Goal: Information Seeking & Learning: Compare options

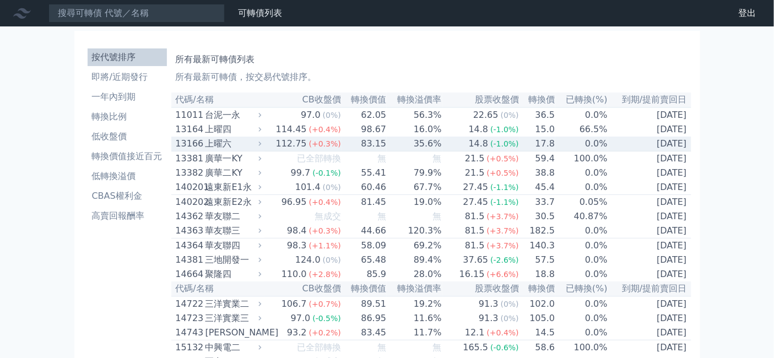
click at [205, 150] on div "上曜六" at bounding box center [232, 143] width 54 height 13
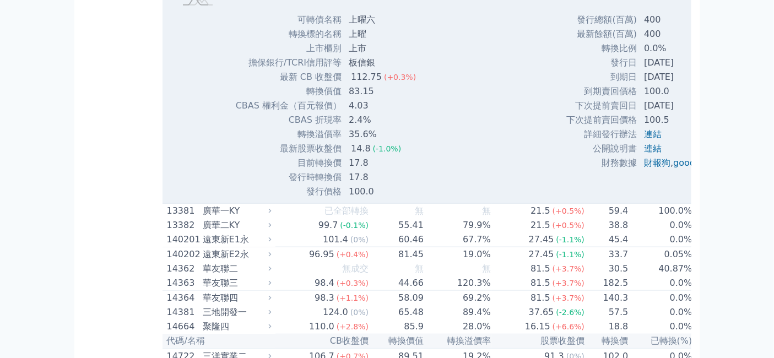
scroll to position [244, 0]
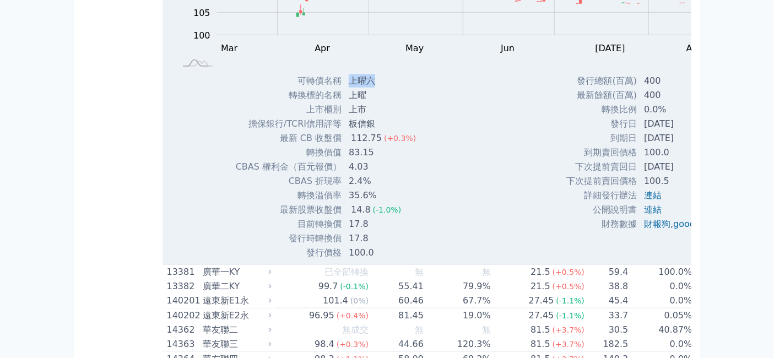
drag, startPoint x: 322, startPoint y: 125, endPoint x: 346, endPoint y: 125, distance: 24.2
click at [346, 88] on td "上曜六" at bounding box center [383, 81] width 83 height 14
drag, startPoint x: 276, startPoint y: 303, endPoint x: 306, endPoint y: 305, distance: 29.8
click at [306, 231] on td "目前轉換價" at bounding box center [288, 224] width 107 height 14
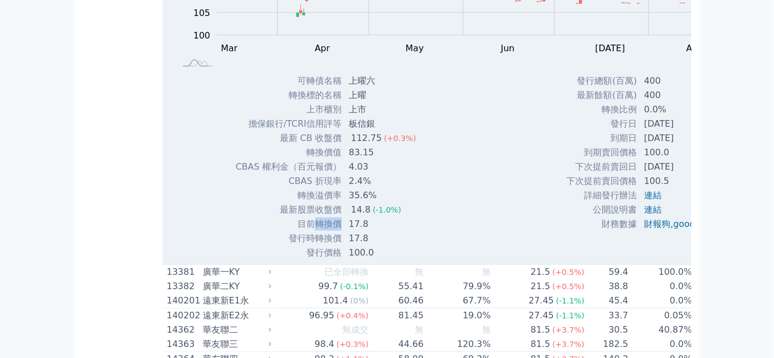
copy td "轉換價"
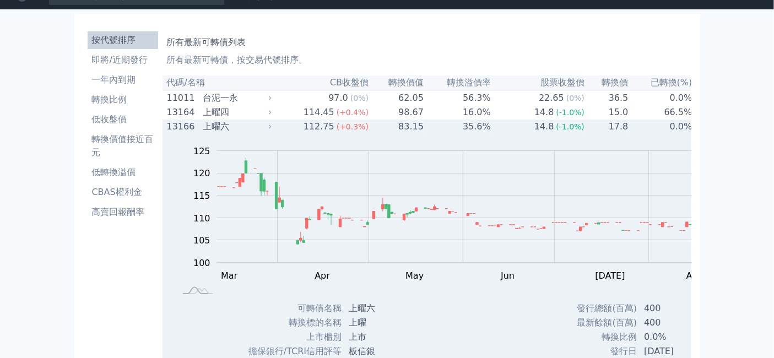
scroll to position [0, 0]
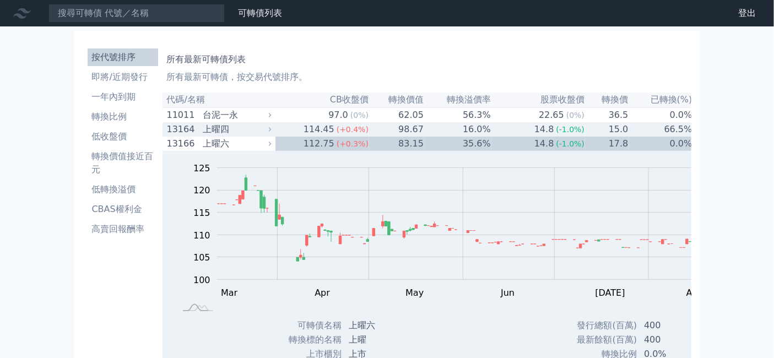
click at [167, 136] on div "13164 上曜四" at bounding box center [216, 129] width 99 height 13
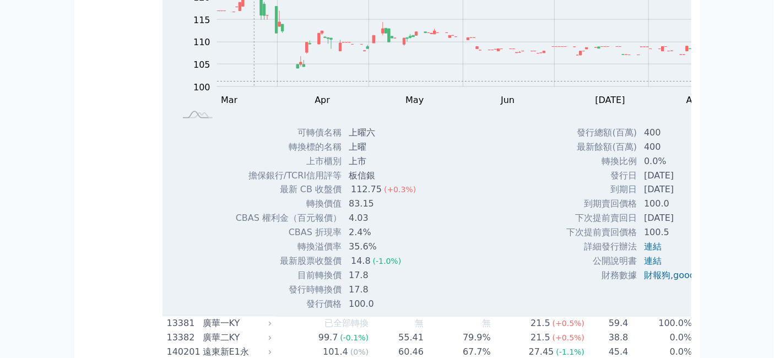
scroll to position [551, 0]
drag, startPoint x: 323, startPoint y: 231, endPoint x: 338, endPoint y: 230, distance: 15.5
click at [342, 140] on td "上曜六" at bounding box center [383, 133] width 83 height 14
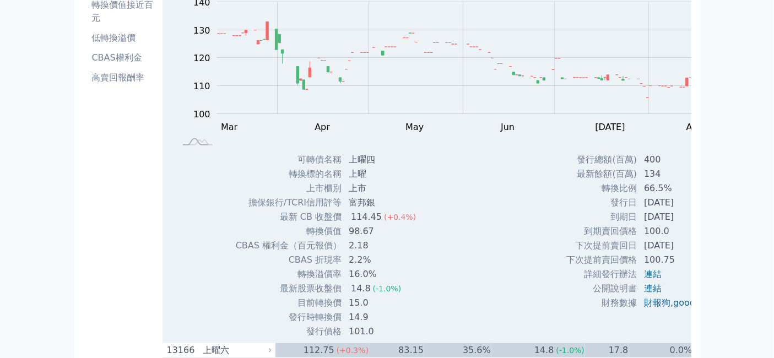
scroll to position [0, 0]
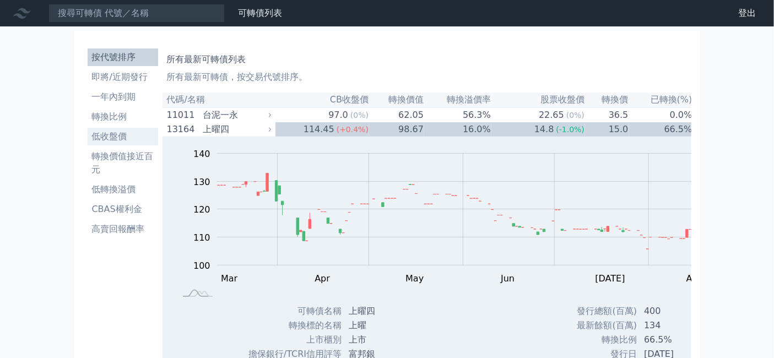
click at [88, 143] on li "低收盤價" at bounding box center [123, 136] width 70 height 13
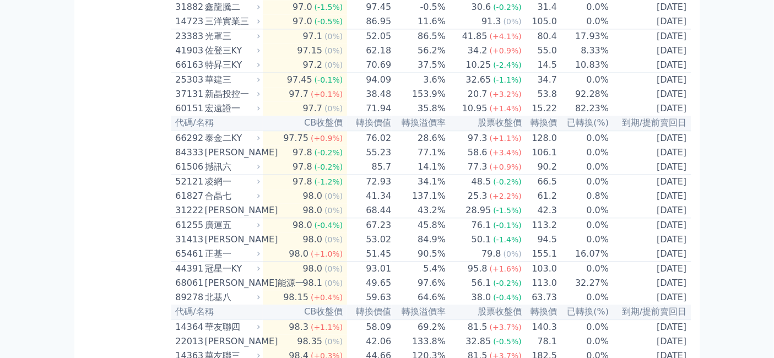
scroll to position [734, 0]
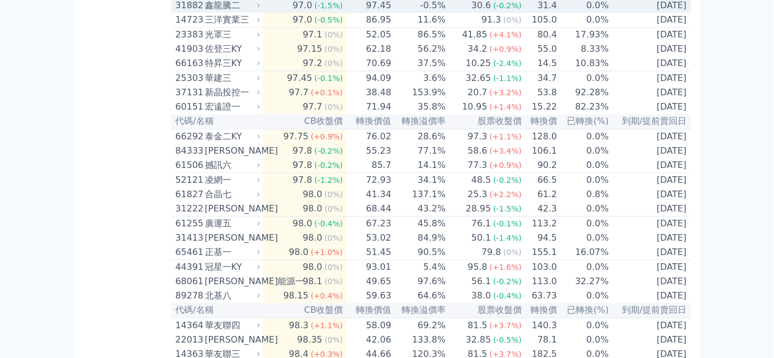
click at [205, 12] on div "鑫龍騰二" at bounding box center [231, 5] width 53 height 13
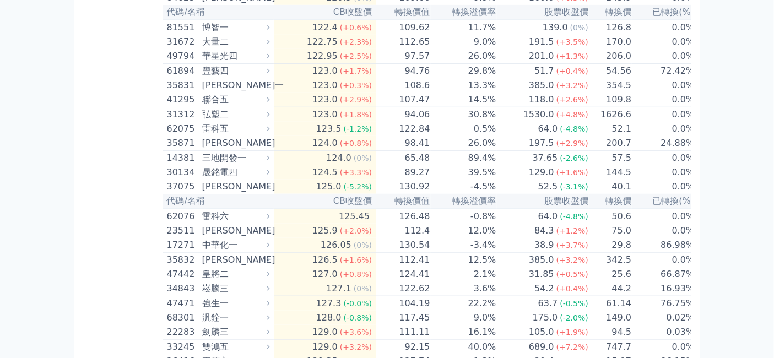
scroll to position [4466, 0]
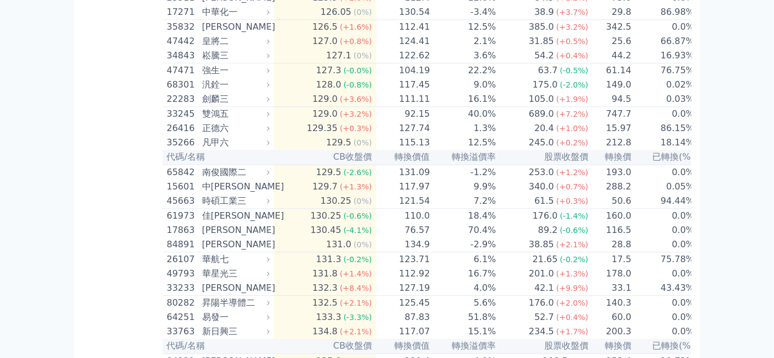
scroll to position [5017, 0]
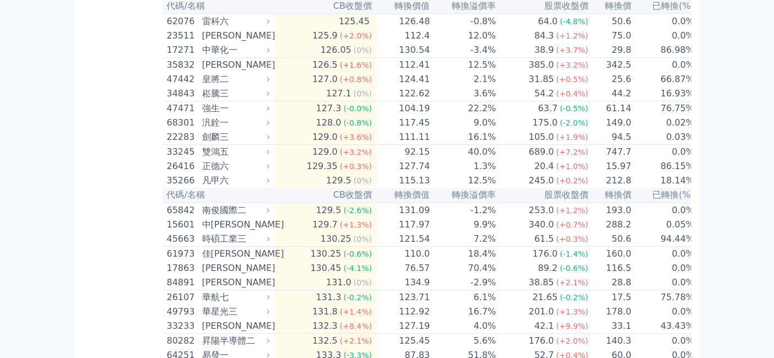
scroll to position [5384, 0]
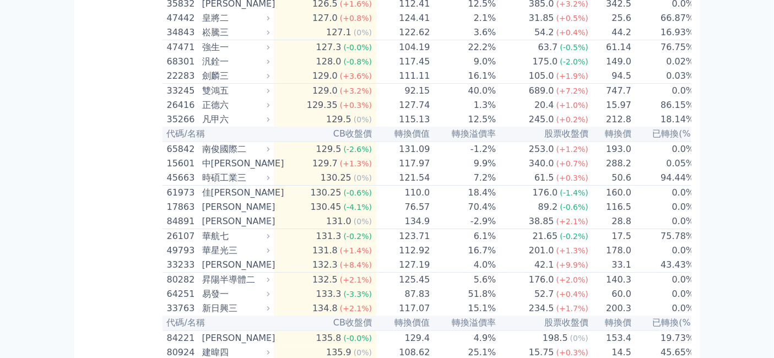
drag, startPoint x: 324, startPoint y: 122, endPoint x: 349, endPoint y: 118, distance: 25.7
drag, startPoint x: 281, startPoint y: 319, endPoint x: 309, endPoint y: 321, distance: 27.6
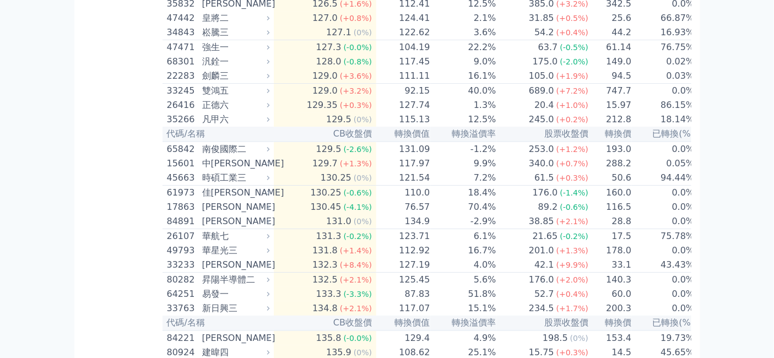
copy td "轉換價"
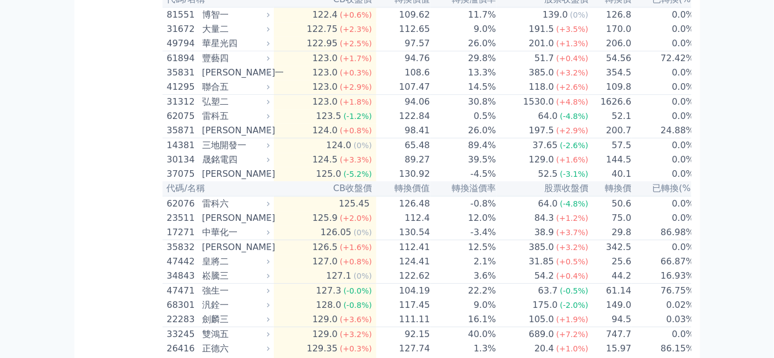
scroll to position [5262, 0]
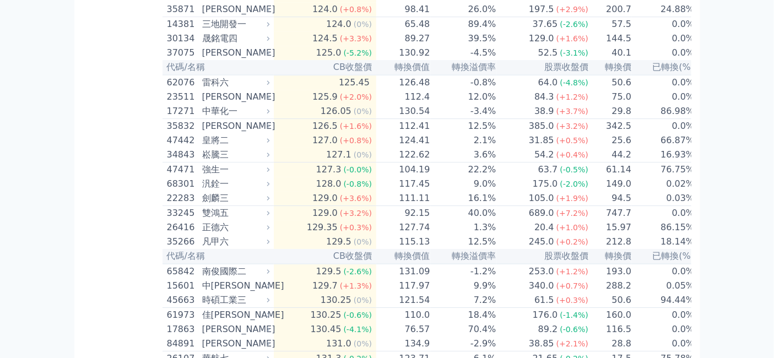
drag, startPoint x: 322, startPoint y: 263, endPoint x: 340, endPoint y: 262, distance: 18.8
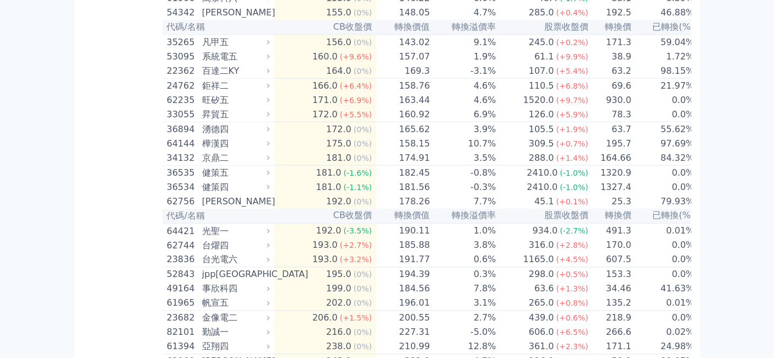
scroll to position [6118, 0]
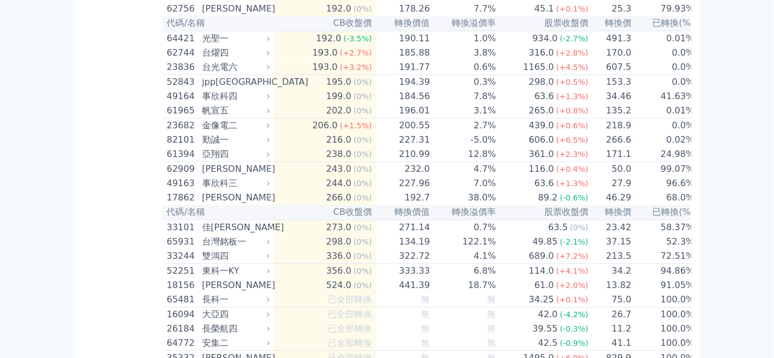
scroll to position [6669, 0]
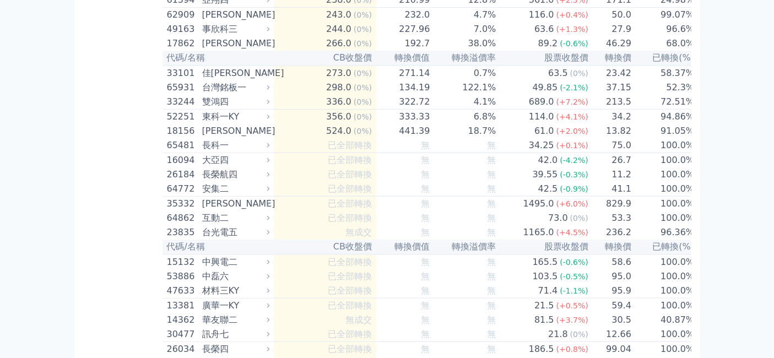
scroll to position [7159, 0]
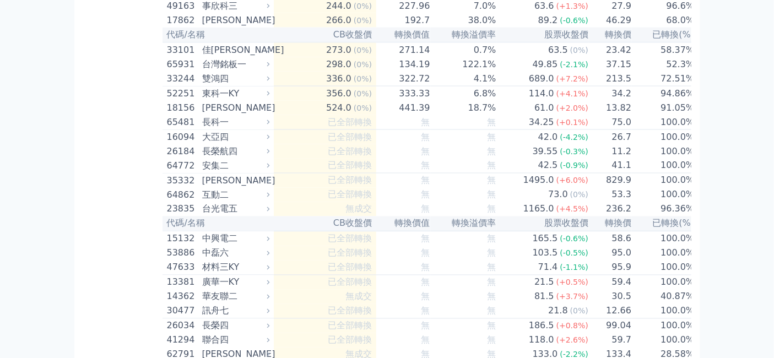
scroll to position [7464, 0]
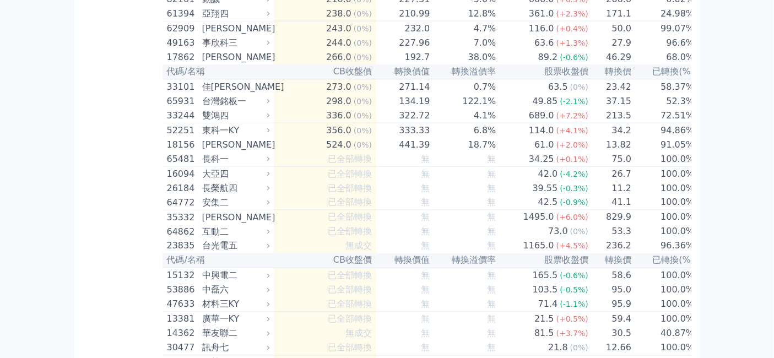
drag, startPoint x: 320, startPoint y: 160, endPoint x: 358, endPoint y: 160, distance: 38.0
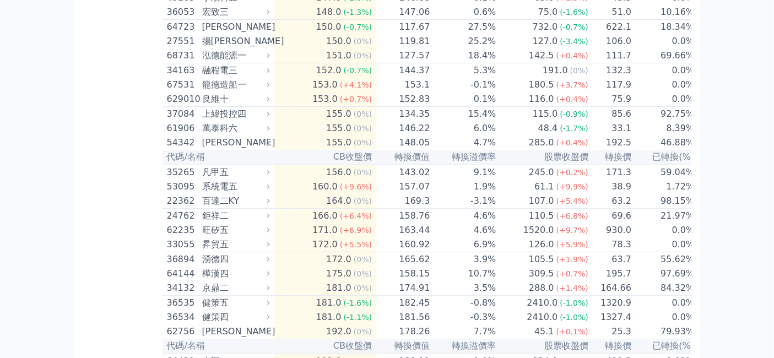
scroll to position [6975, 0]
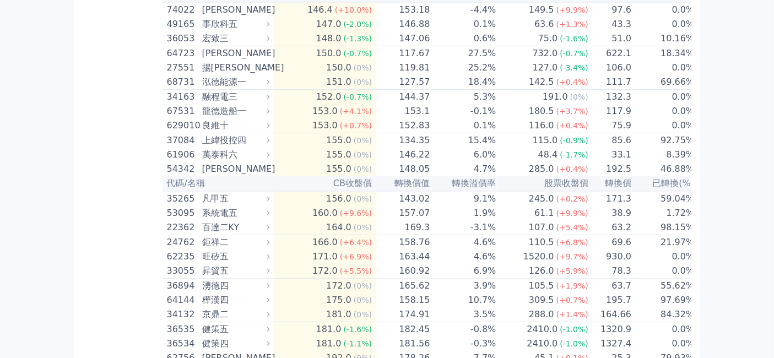
drag, startPoint x: 322, startPoint y: 143, endPoint x: 347, endPoint y: 142, distance: 24.8
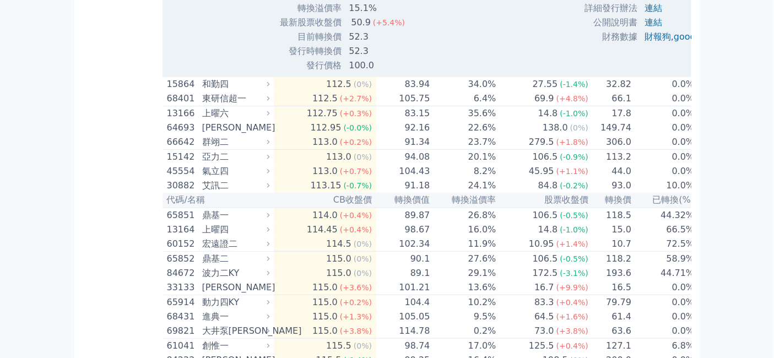
scroll to position [4344, 0]
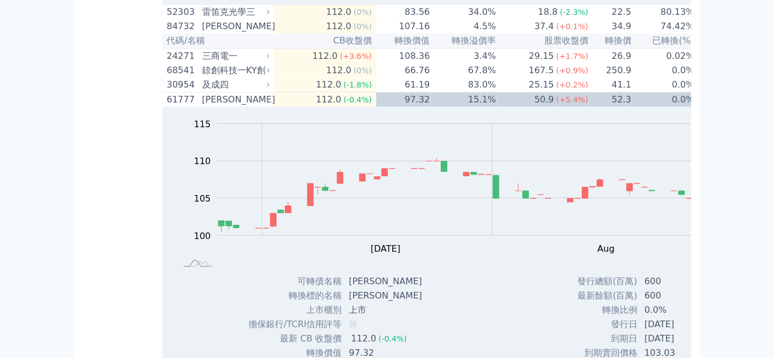
scroll to position [4589, 0]
